Goal: Information Seeking & Learning: Learn about a topic

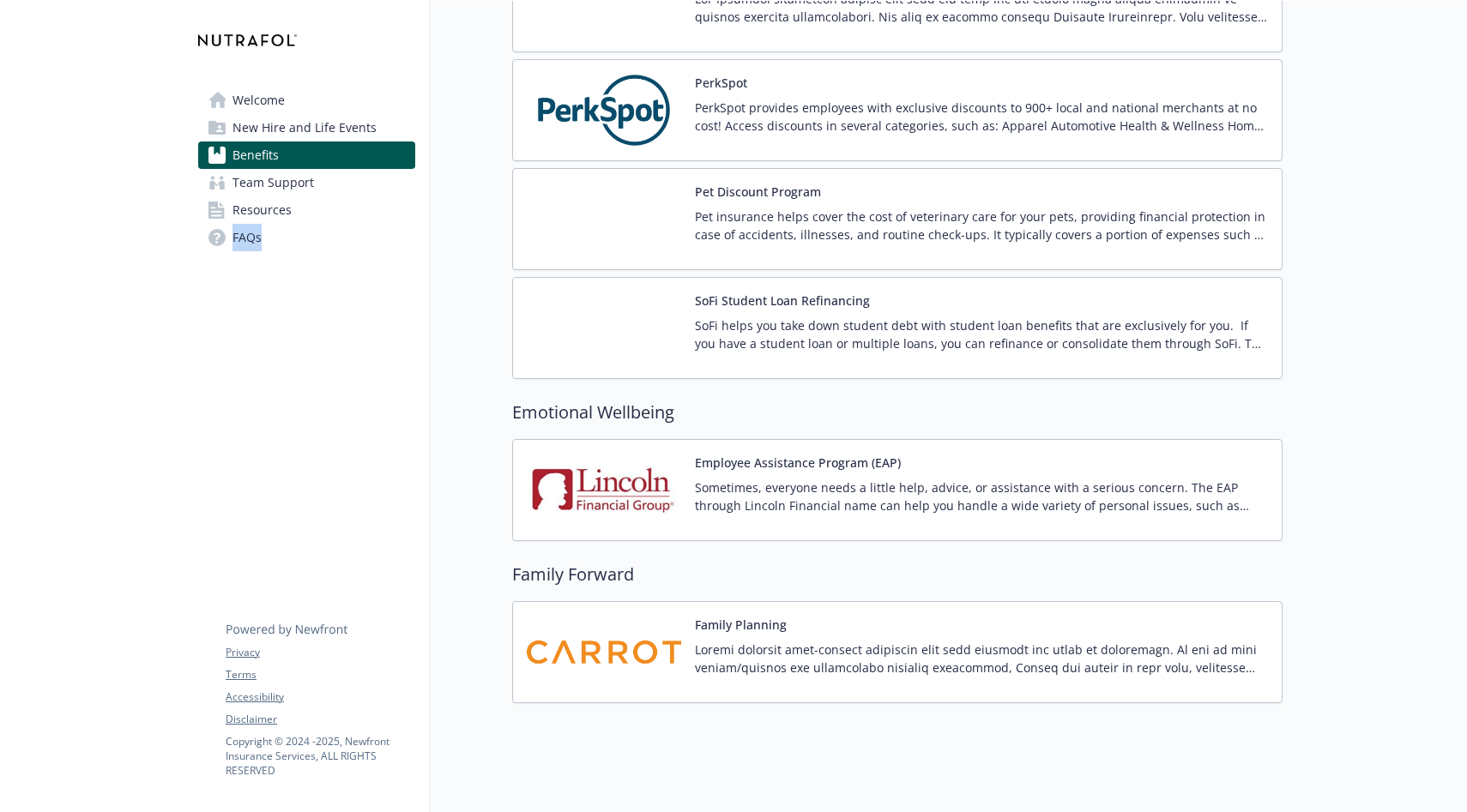
scroll to position [3297, 0]
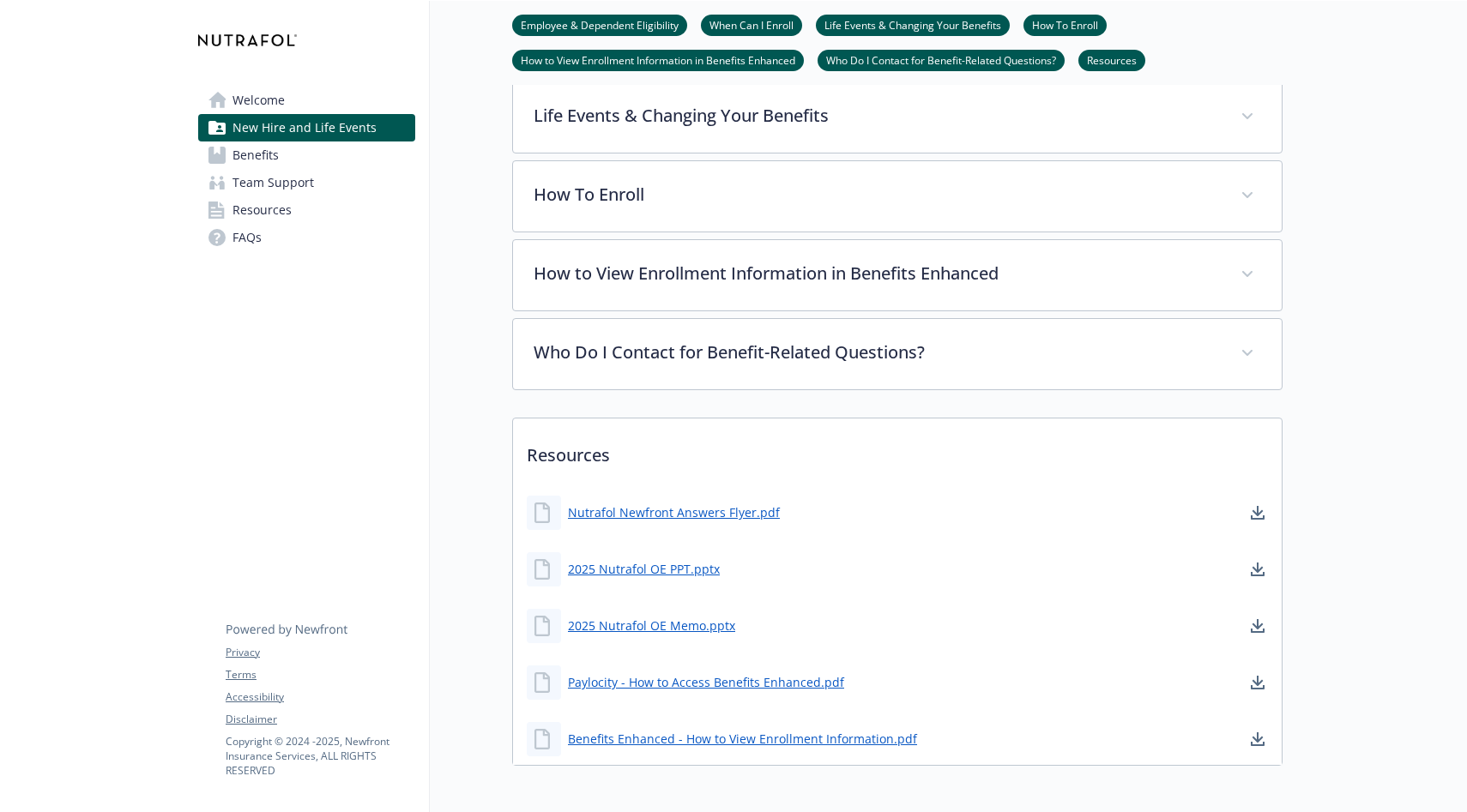
scroll to position [671, 0]
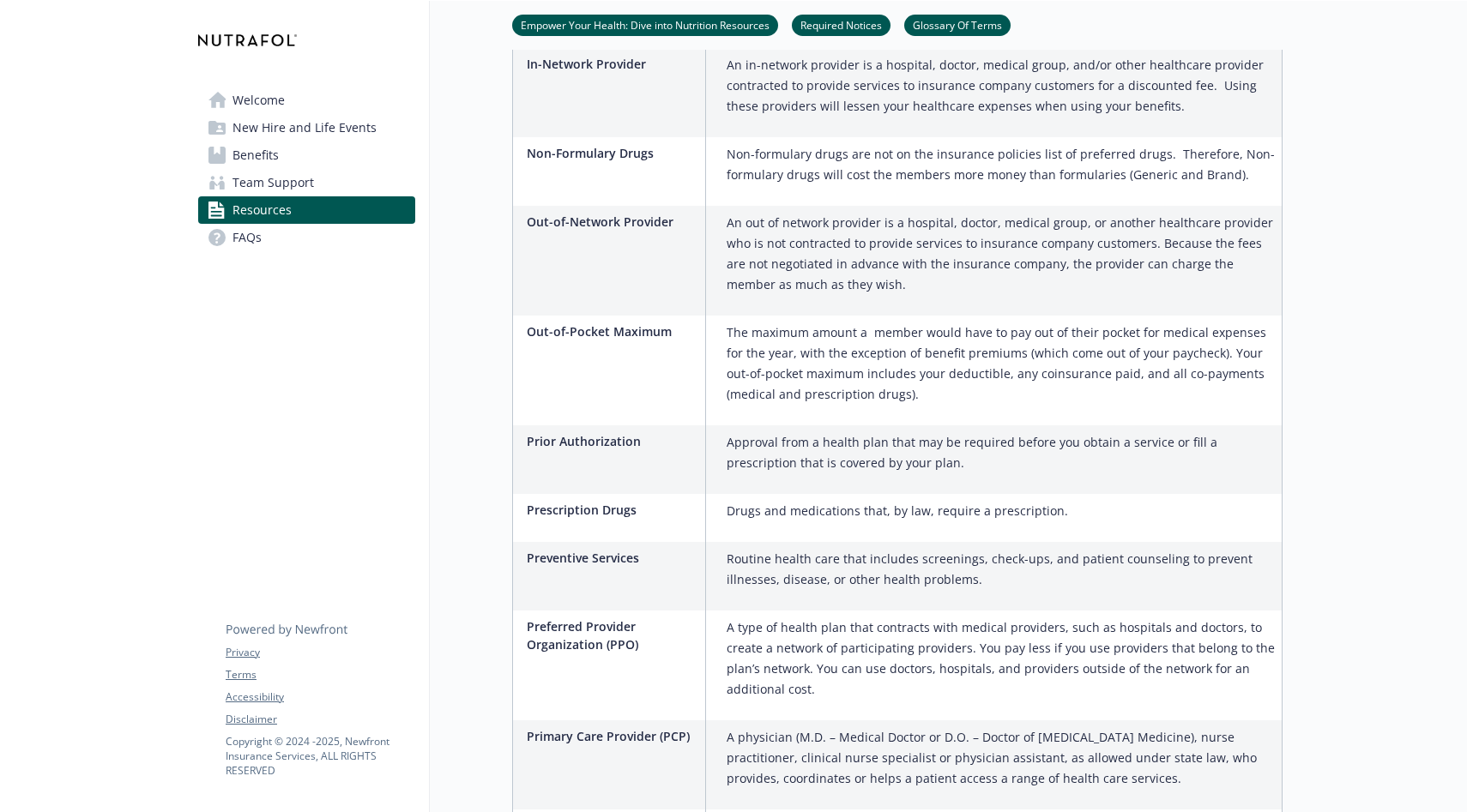
scroll to position [2611, 0]
